Goal: Find specific fact: Find specific fact

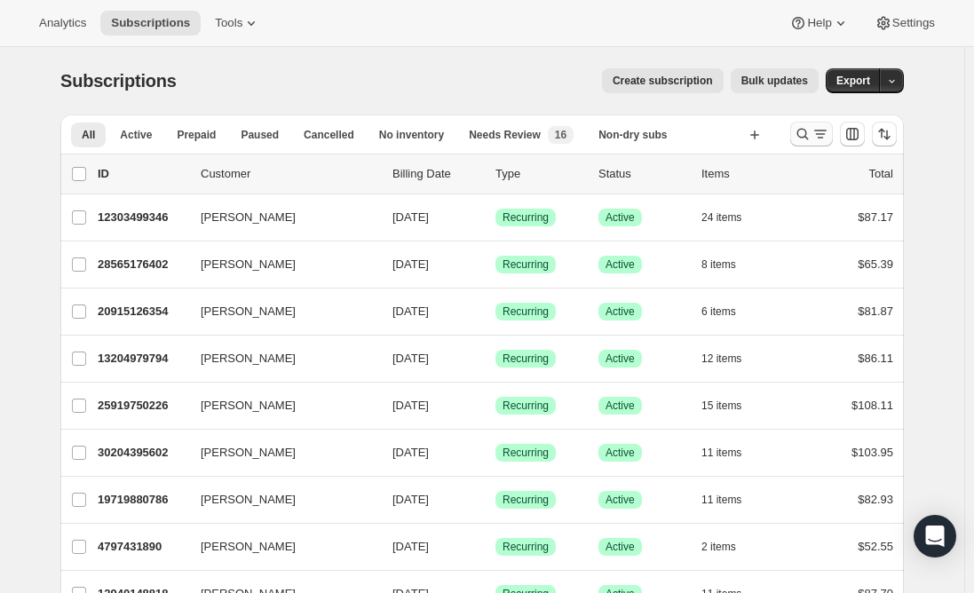
click at [811, 131] on icon "Search and filter results" at bounding box center [802, 134] width 18 height 18
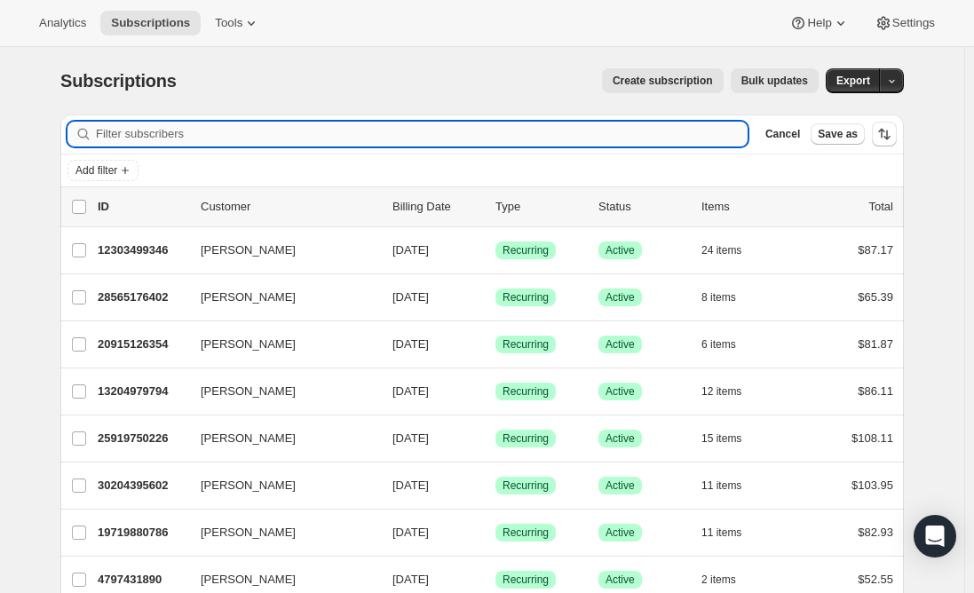
click at [425, 131] on input "Filter subscribers" at bounding box center [421, 134] width 651 height 25
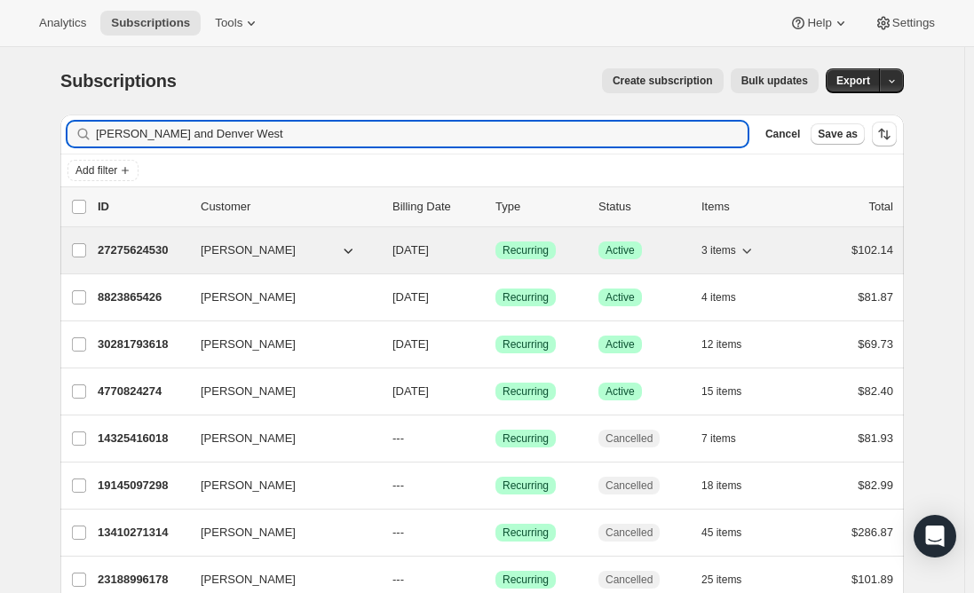
type input "[PERSON_NAME] and Denver West"
click at [139, 248] on p "27275624530" at bounding box center [142, 250] width 89 height 18
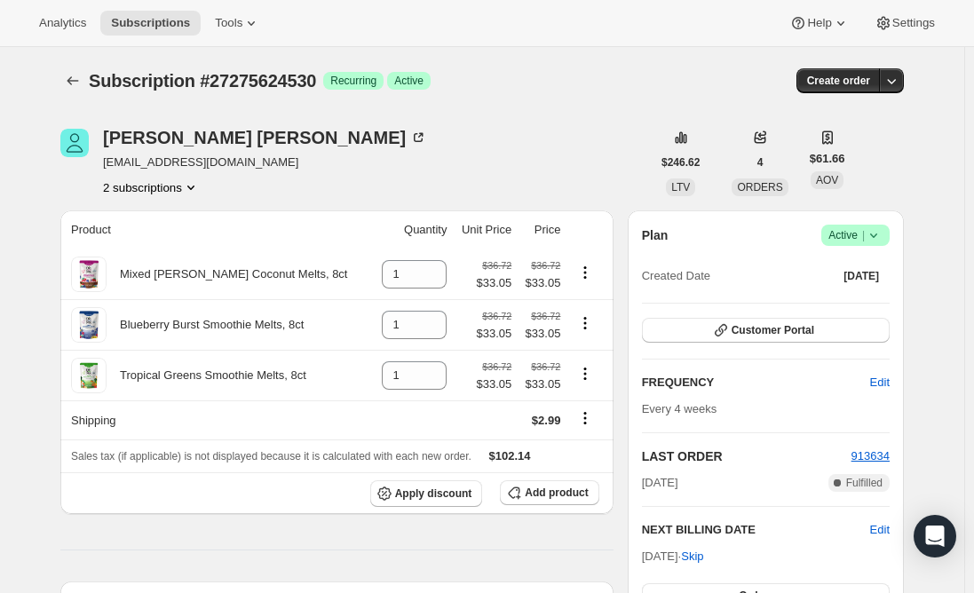
click at [141, 187] on button "2 subscriptions" at bounding box center [151, 187] width 97 height 18
click at [137, 246] on span "30281793618" at bounding box center [130, 250] width 71 height 13
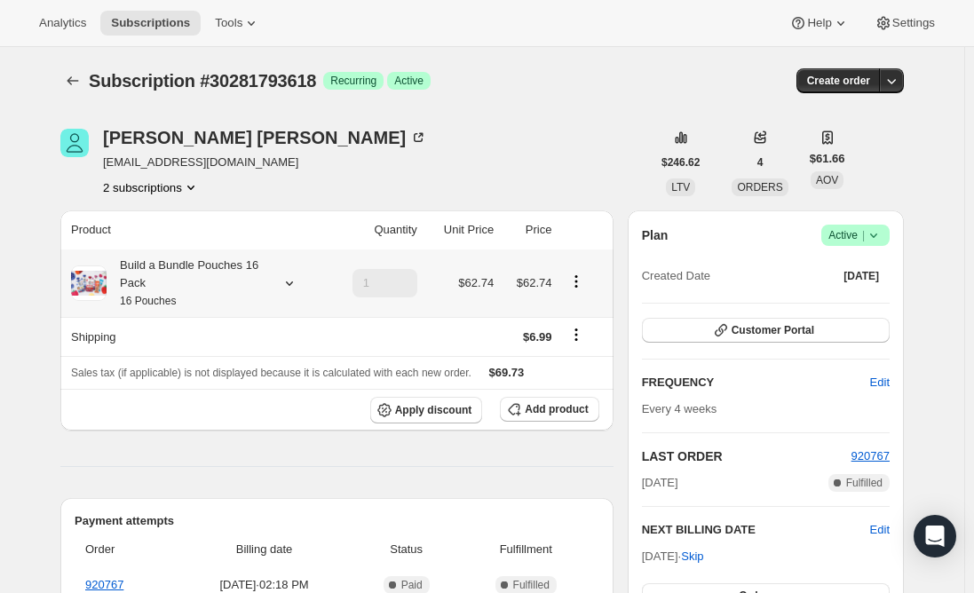
click at [217, 278] on div "Build a Bundle Pouches 16 Pack 16 Pouches" at bounding box center [186, 282] width 160 height 53
click at [201, 294] on div "Build a Bundle Pouches 16 Pack 16 Pouches" at bounding box center [186, 282] width 160 height 53
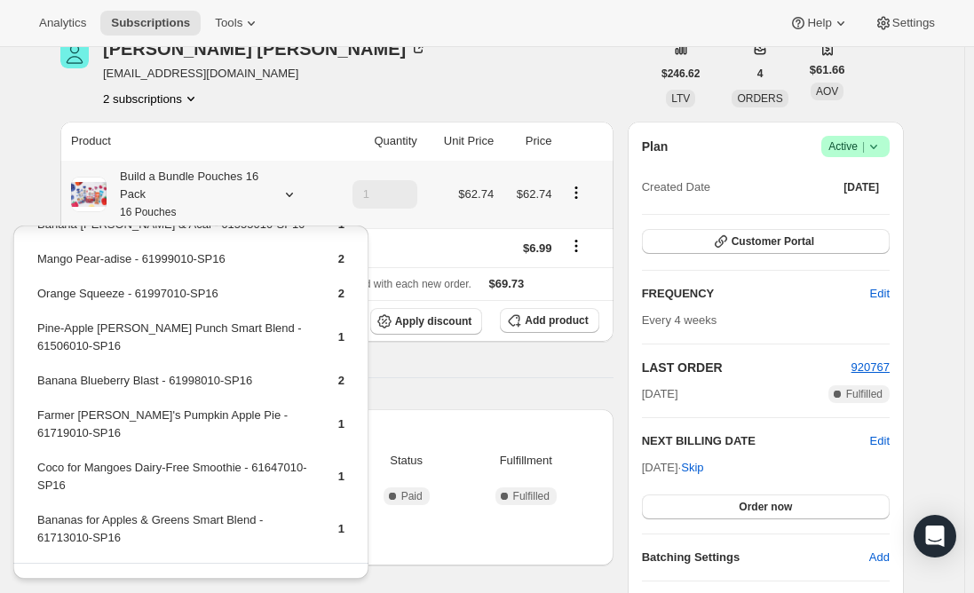
scroll to position [230, 0]
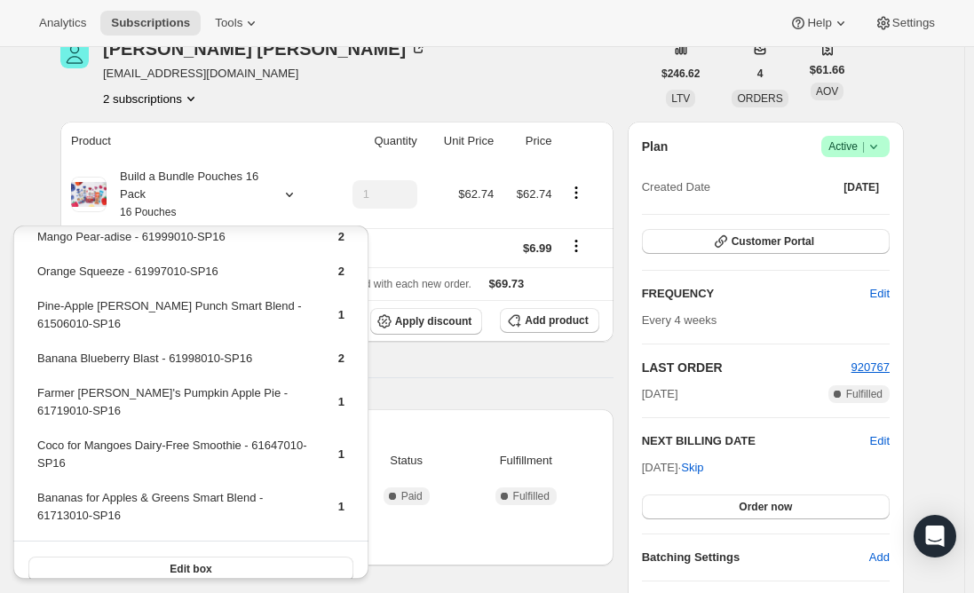
click at [251, 75] on span "[EMAIL_ADDRESS][DOMAIN_NAME]" at bounding box center [265, 74] width 324 height 18
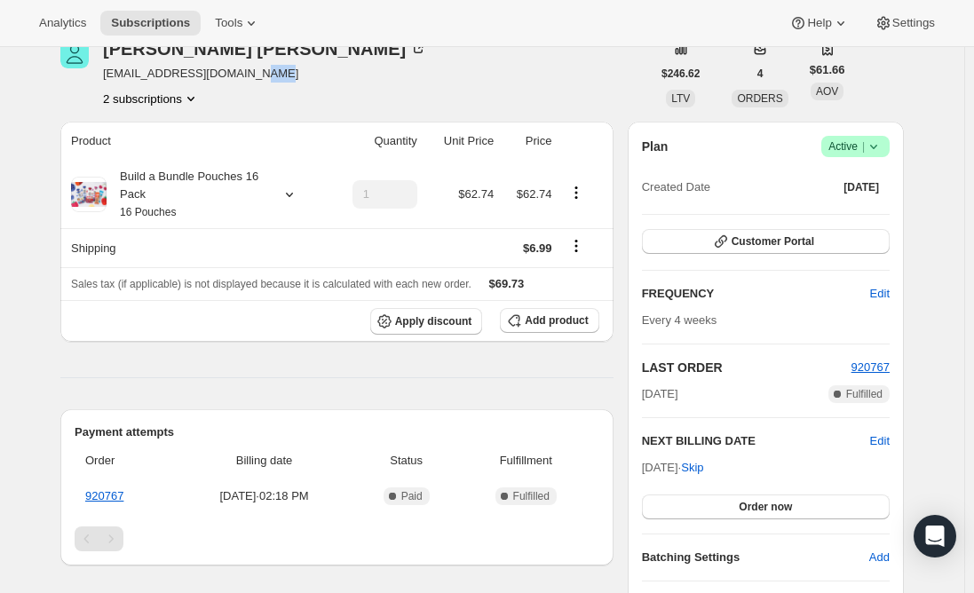
click at [251, 75] on span "[EMAIL_ADDRESS][DOMAIN_NAME]" at bounding box center [265, 74] width 324 height 18
click at [251, 74] on span "[EMAIL_ADDRESS][DOMAIN_NAME]" at bounding box center [265, 74] width 324 height 18
copy span "[EMAIL_ADDRESS][DOMAIN_NAME]"
